Goal: Task Accomplishment & Management: Use online tool/utility

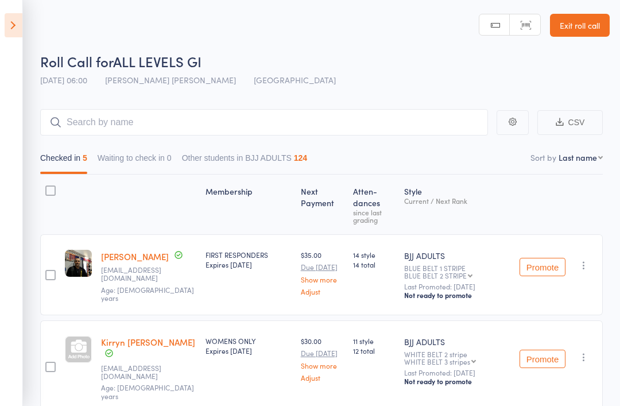
type input "E"
click at [118, 128] on input "E" at bounding box center [264, 122] width 448 height 26
type input "El"
click at [19, 18] on icon at bounding box center [14, 25] width 18 height 24
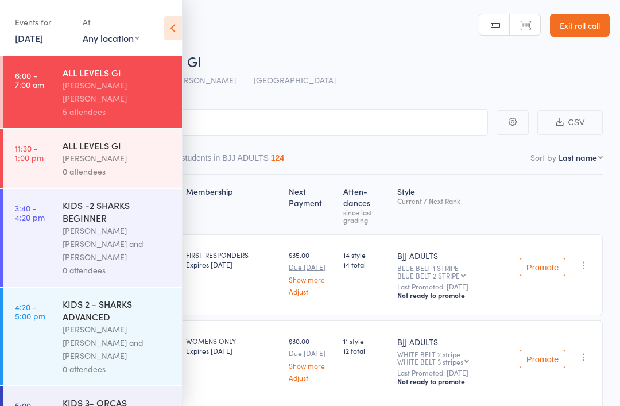
click at [117, 151] on div "[PERSON_NAME]" at bounding box center [118, 157] width 110 height 13
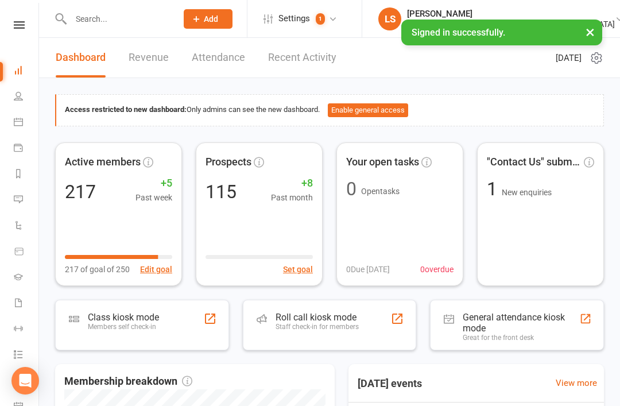
click at [348, 324] on div "Staff check-in for members" at bounding box center [316, 326] width 83 height 8
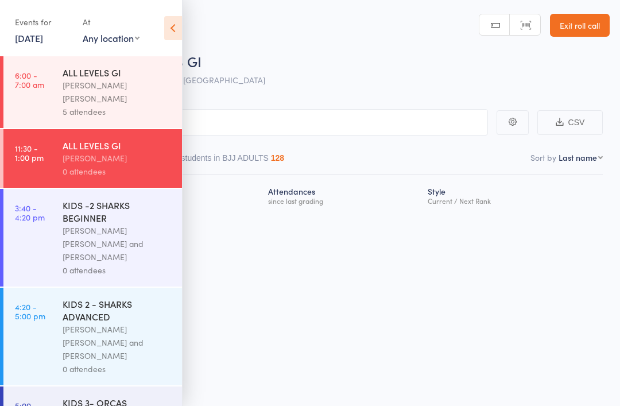
click at [176, 30] on icon at bounding box center [173, 28] width 18 height 24
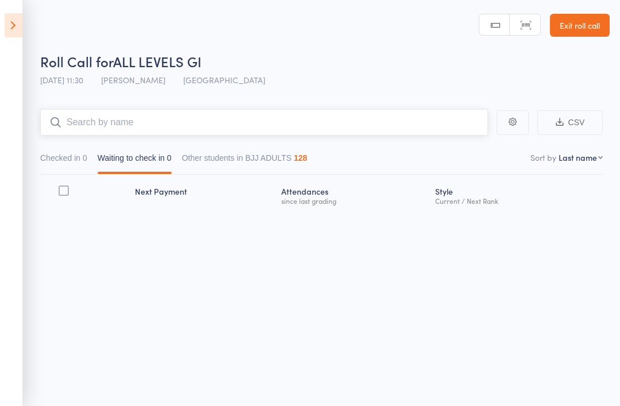
click at [232, 115] on input "search" at bounding box center [264, 122] width 448 height 26
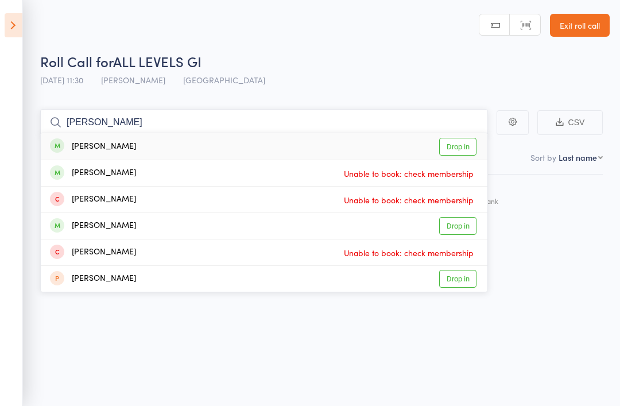
type input "[PERSON_NAME]"
click at [462, 143] on link "Drop in" at bounding box center [457, 147] width 37 height 18
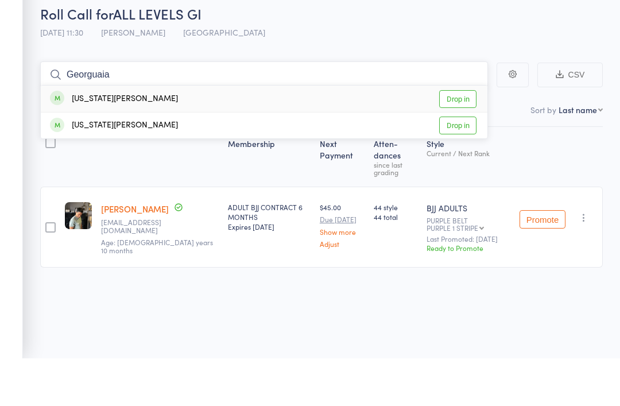
type input "Georguaia"
click at [464, 138] on link "Drop in" at bounding box center [457, 147] width 37 height 18
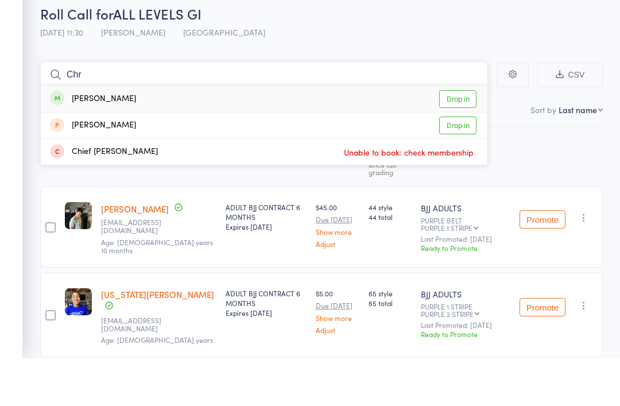
type input "Chr"
click at [454, 138] on link "Drop in" at bounding box center [457, 147] width 37 height 18
